Goal: Information Seeking & Learning: Learn about a topic

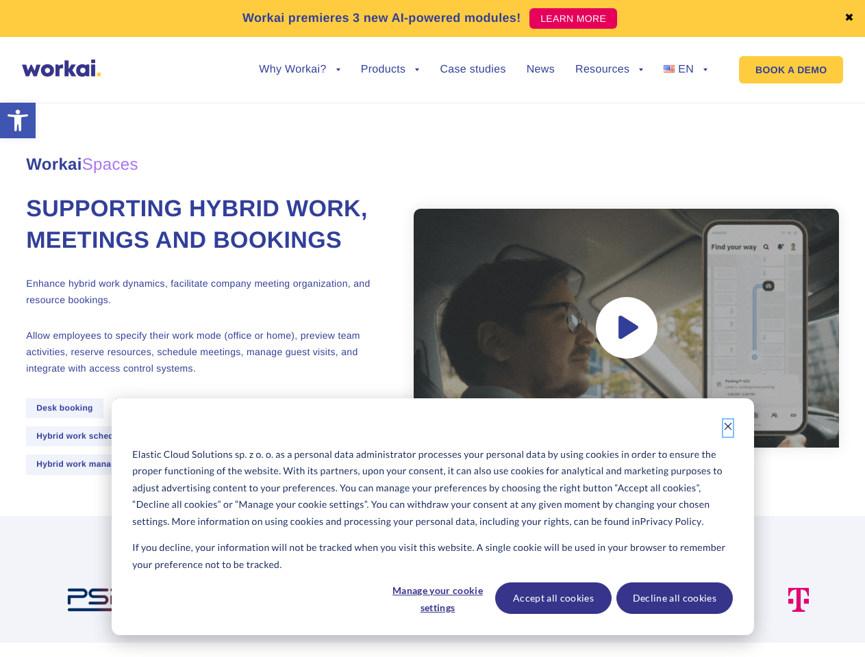
click at [728, 428] on icon "Dismiss cookie banner" at bounding box center [728, 427] width 10 height 10
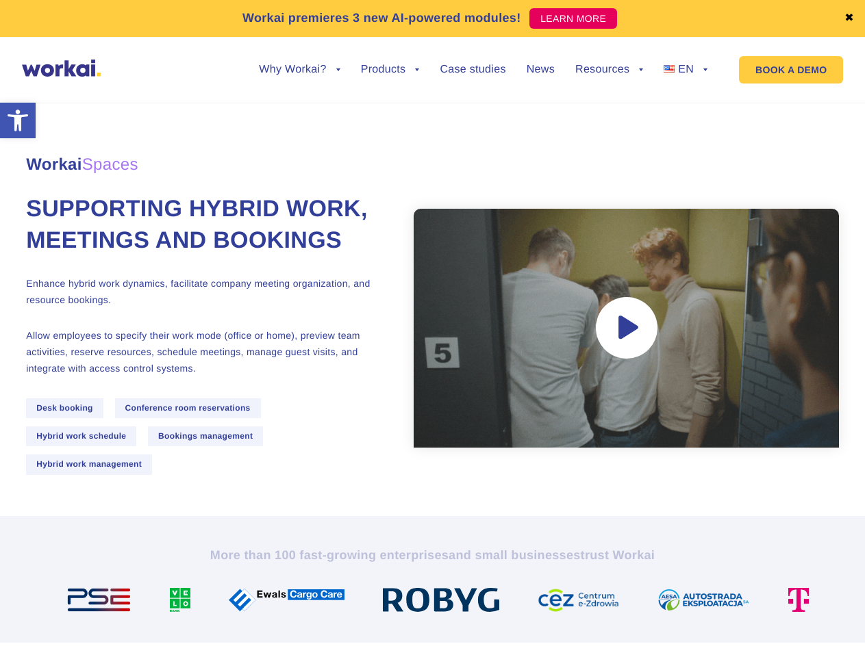
click at [437, 598] on div "More than 100 fast-growing enterprises and small businesses trust Workai" at bounding box center [433, 579] width 760 height 65
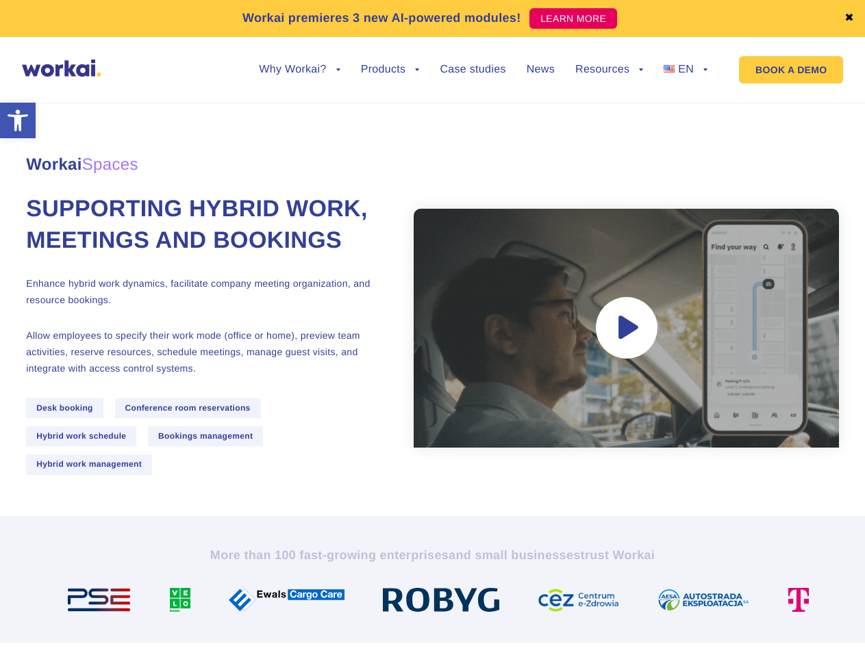
click at [553, 598] on div "More than 100 fast-growing enterprises and small businesses trust Workai" at bounding box center [433, 579] width 760 height 65
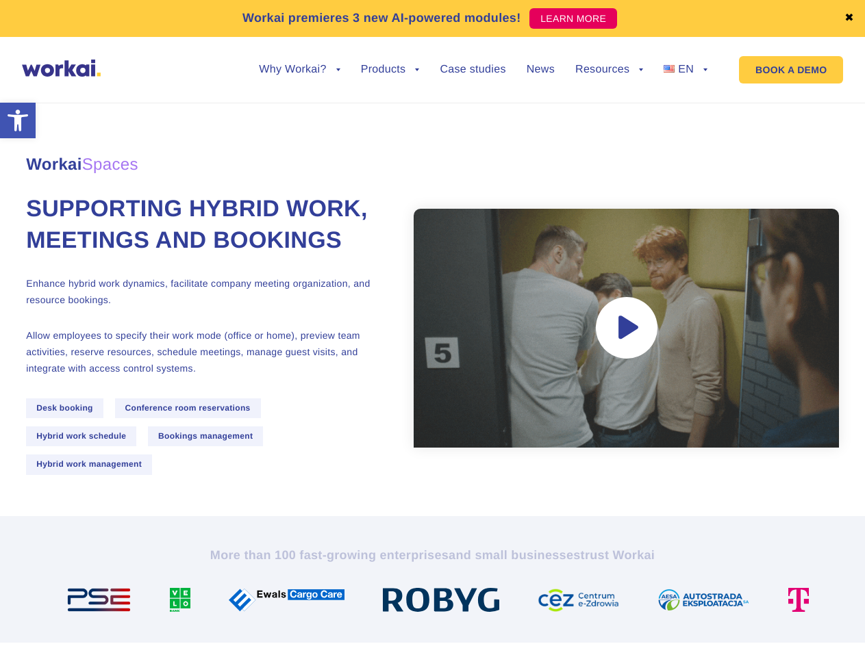
click at [674, 598] on div "More than 100 fast-growing enterprises and small businesses trust Workai" at bounding box center [433, 579] width 760 height 65
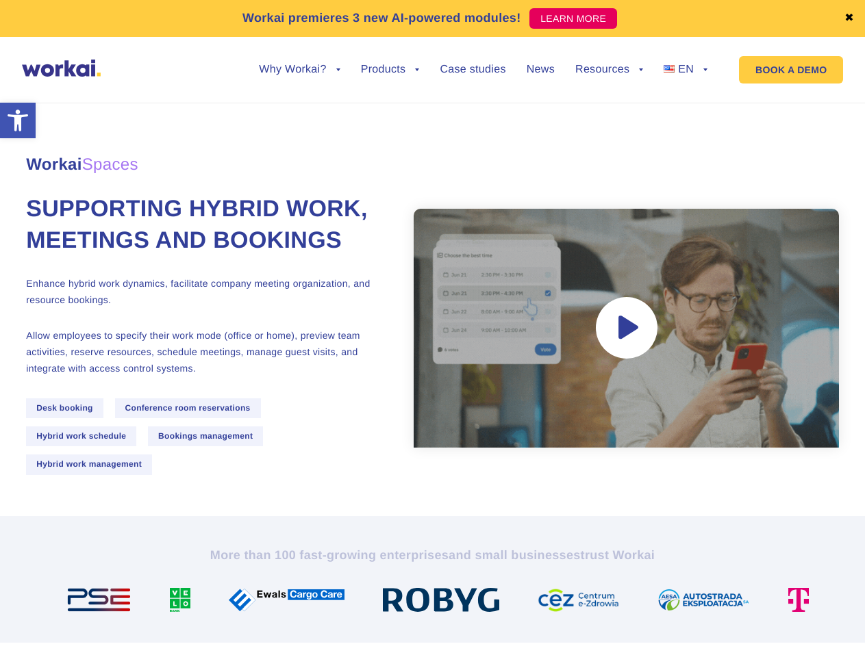
click at [849, 18] on link "✖" at bounding box center [849, 18] width 10 height 11
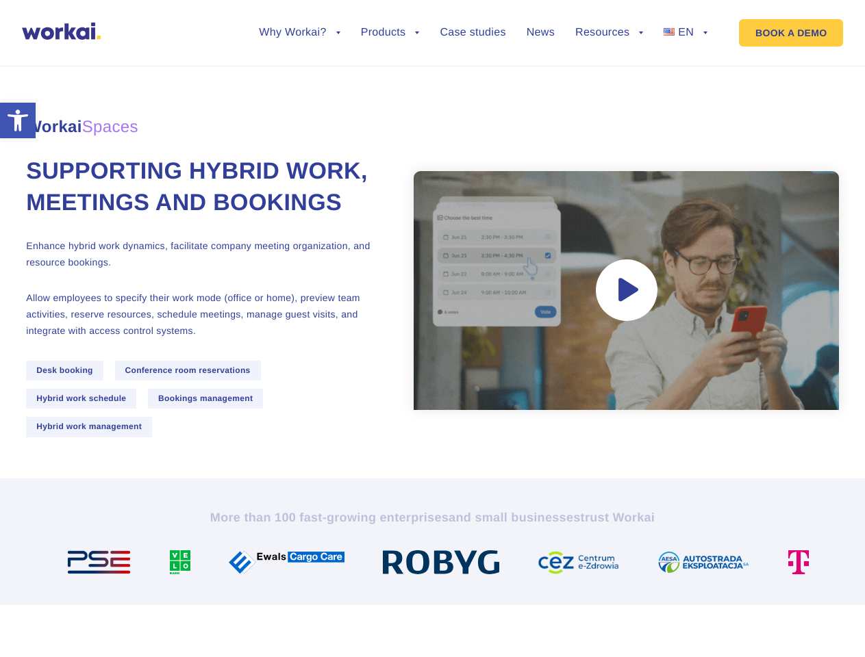
click at [299, 80] on div "Workai Spaces Supporting hybrid work, meetings and bookings Enhance hybrid work…" at bounding box center [432, 263] width 813 height 431
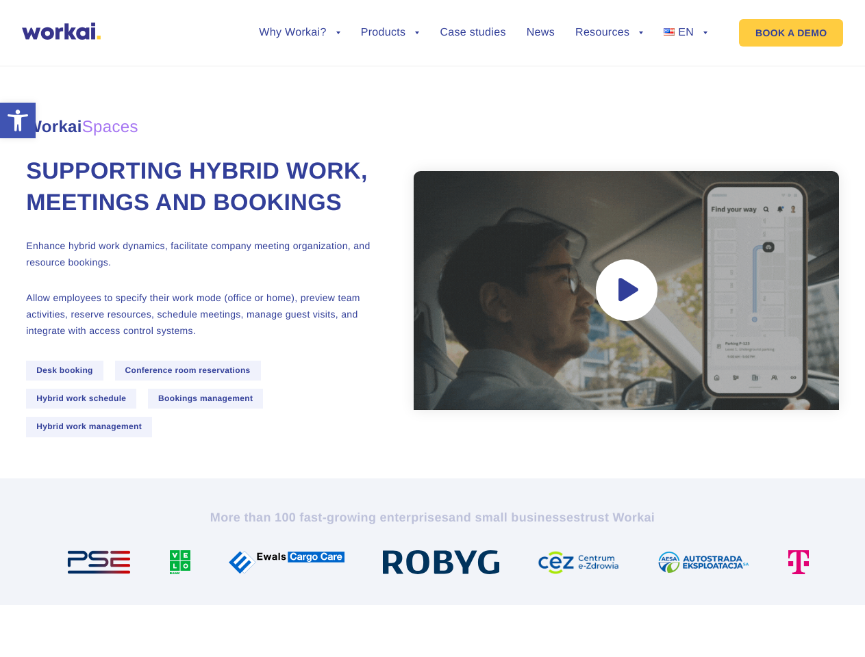
click at [299, 70] on div "Workai Spaces Supporting hybrid work, meetings and bookings Enhance hybrid work…" at bounding box center [432, 263] width 813 height 431
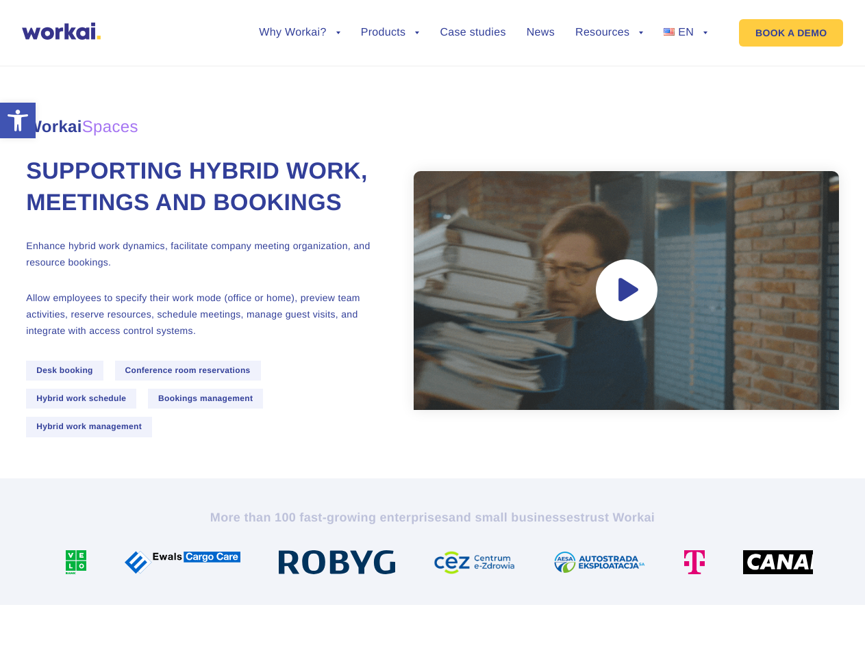
click at [390, 80] on div "Workai Spaces Supporting hybrid work, meetings and bookings Enhance hybrid work…" at bounding box center [432, 263] width 813 height 431
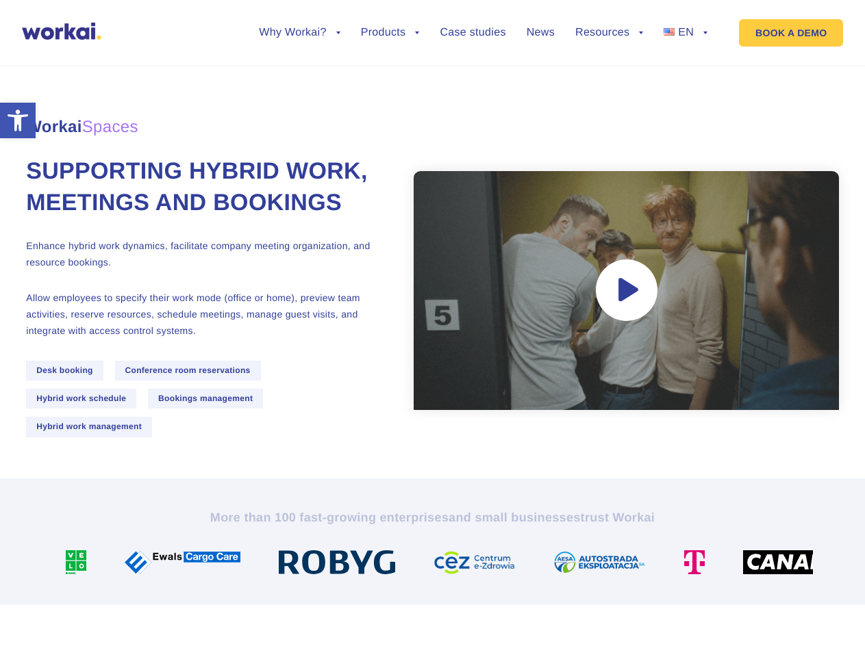
click at [609, 80] on div "Workai Spaces Supporting hybrid work, meetings and bookings Enhance hybrid work…" at bounding box center [432, 263] width 813 height 431
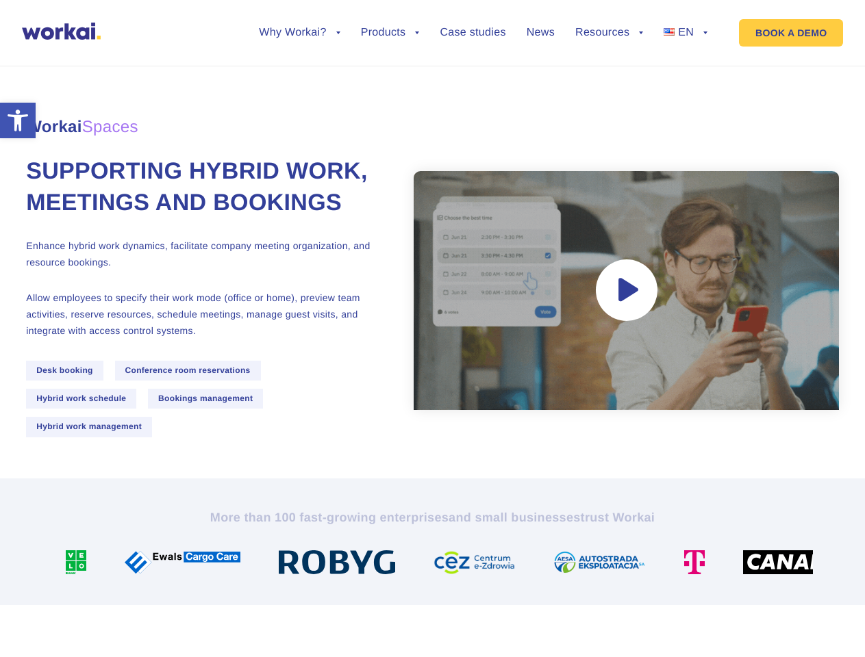
click at [609, 70] on div "Workai Spaces Supporting hybrid work, meetings and bookings Enhance hybrid work…" at bounding box center [432, 263] width 813 height 431
